Goal: Task Accomplishment & Management: Use online tool/utility

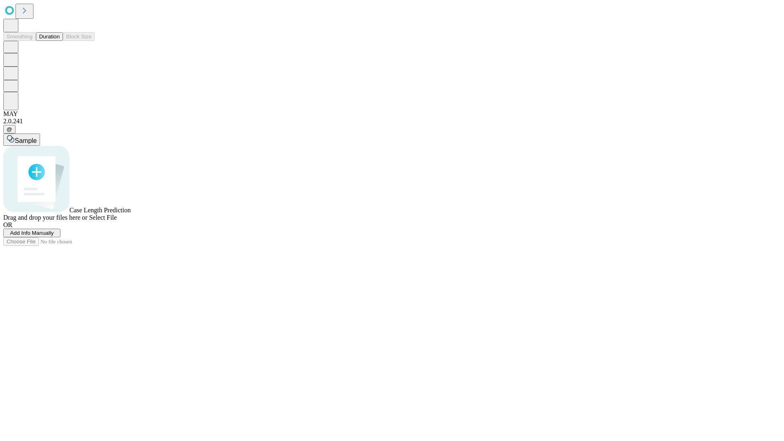
click at [60, 41] on button "Duration" at bounding box center [49, 36] width 27 height 9
click at [54, 236] on span "Add Info Manually" at bounding box center [32, 233] width 44 height 6
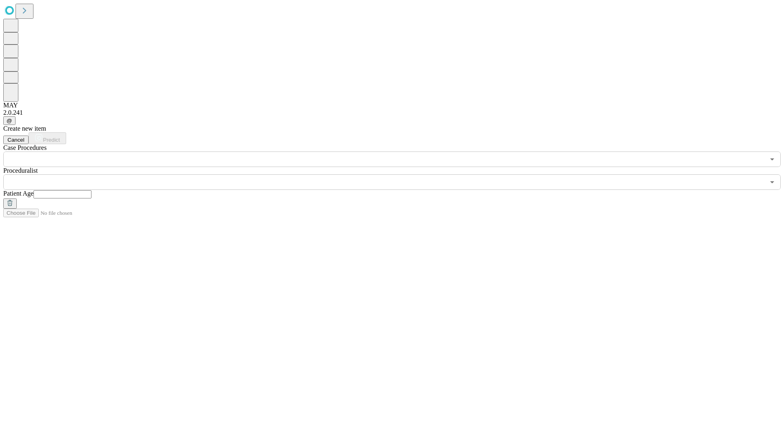
click at [91, 190] on input "text" at bounding box center [62, 194] width 58 height 8
type input "**"
